Goal: Task Accomplishment & Management: Use online tool/utility

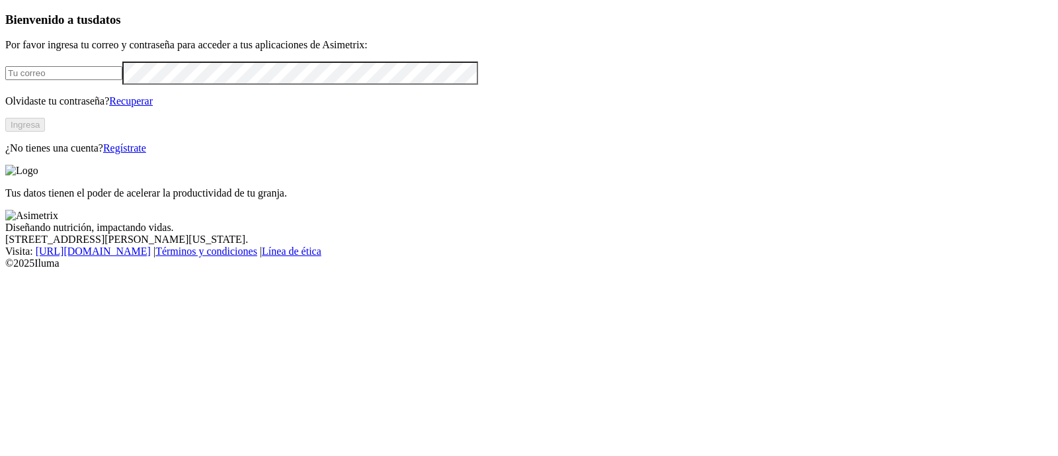
type input "[PERSON_NAME][EMAIL_ADDRESS][PERSON_NAME][DOMAIN_NAME]"
click at [45, 132] on button "Ingresa" at bounding box center [25, 125] width 40 height 14
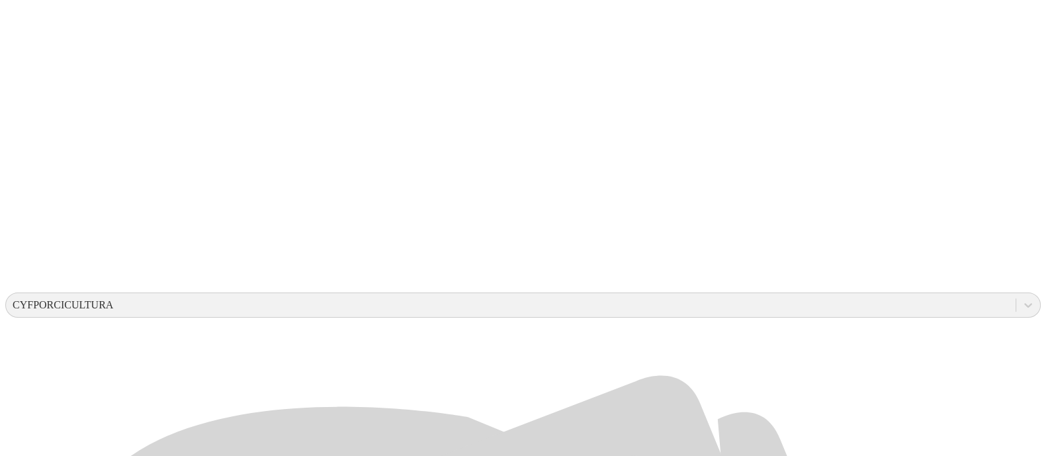
scroll to position [245, 0]
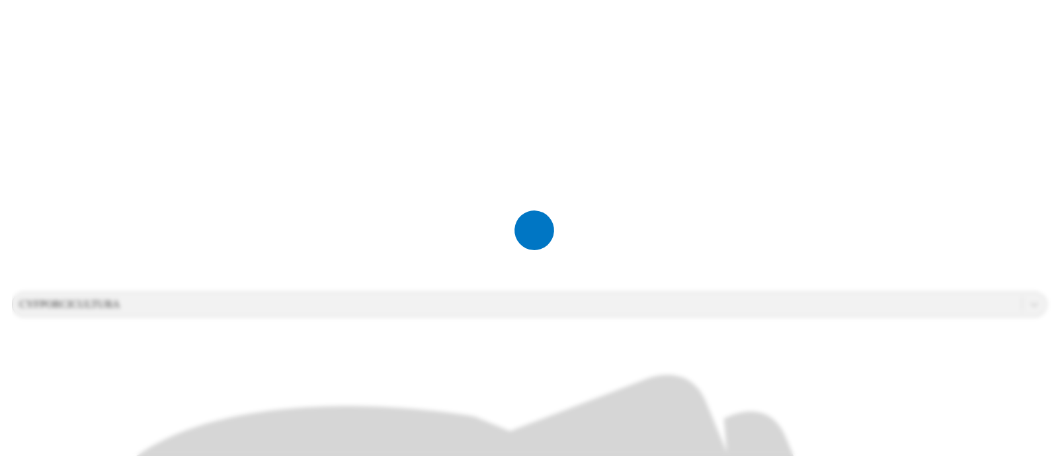
scroll to position [0, 0]
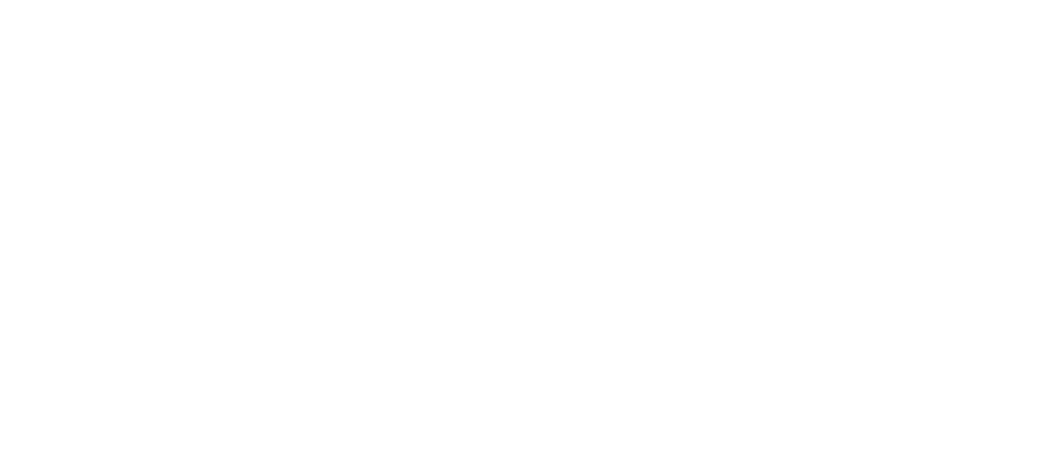
type input "Septiembre-2025"
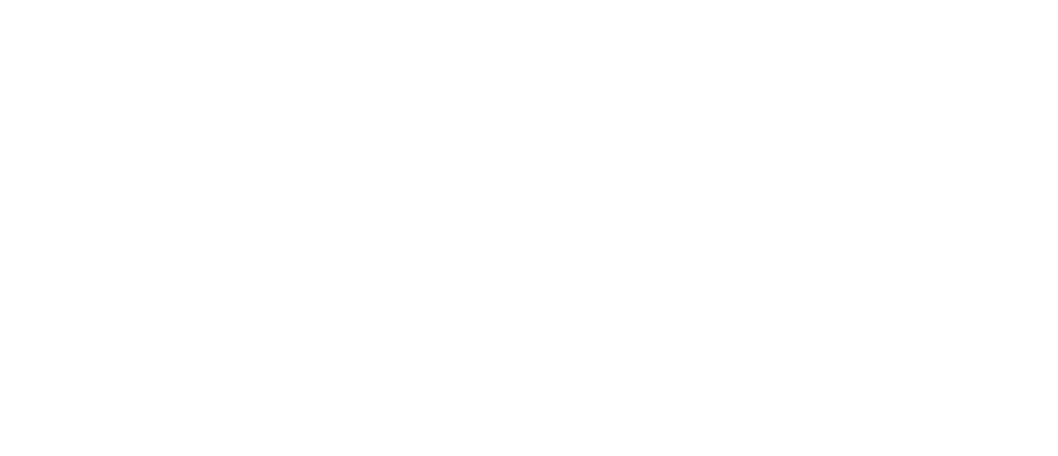
type input "Septiembre-2025"
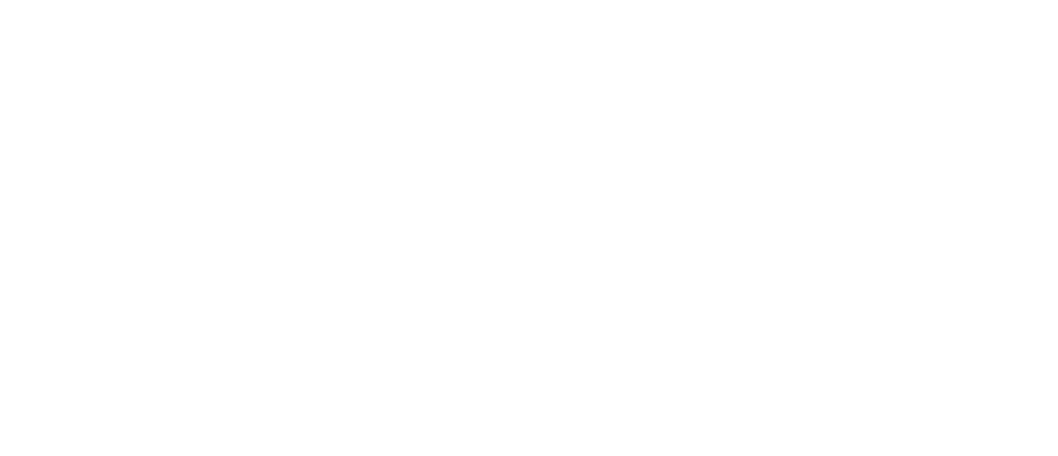
type input "Septiembre-2025"
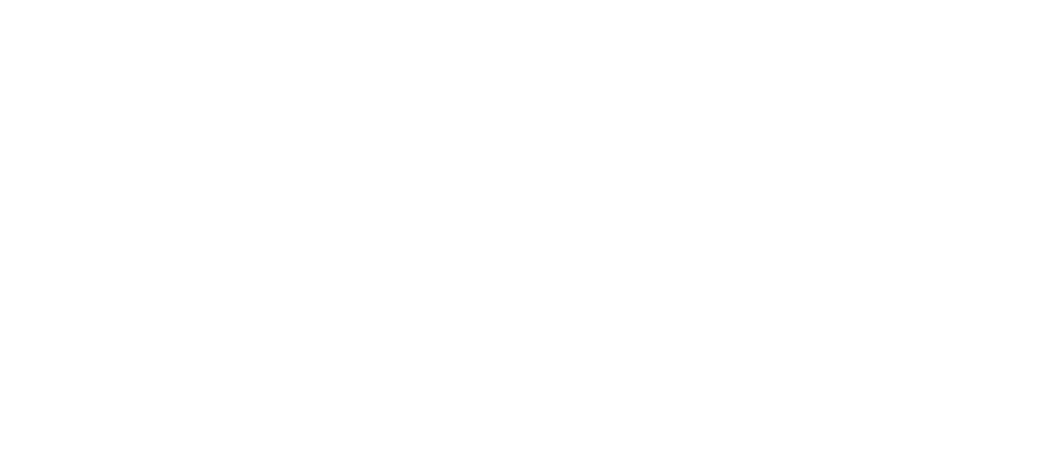
type input "Septiembre-2025"
